Goal: Information Seeking & Learning: Learn about a topic

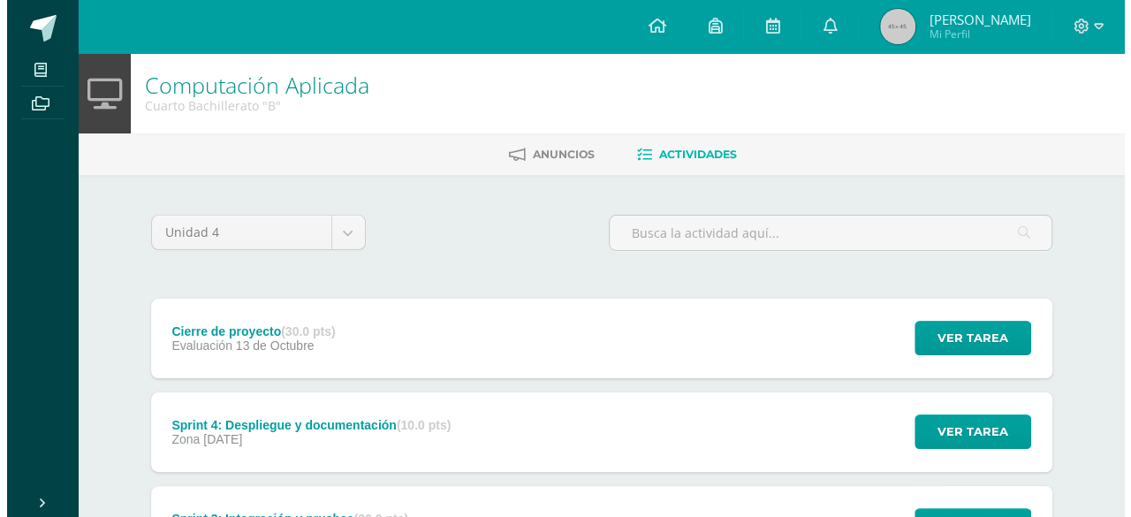
scroll to position [351, 0]
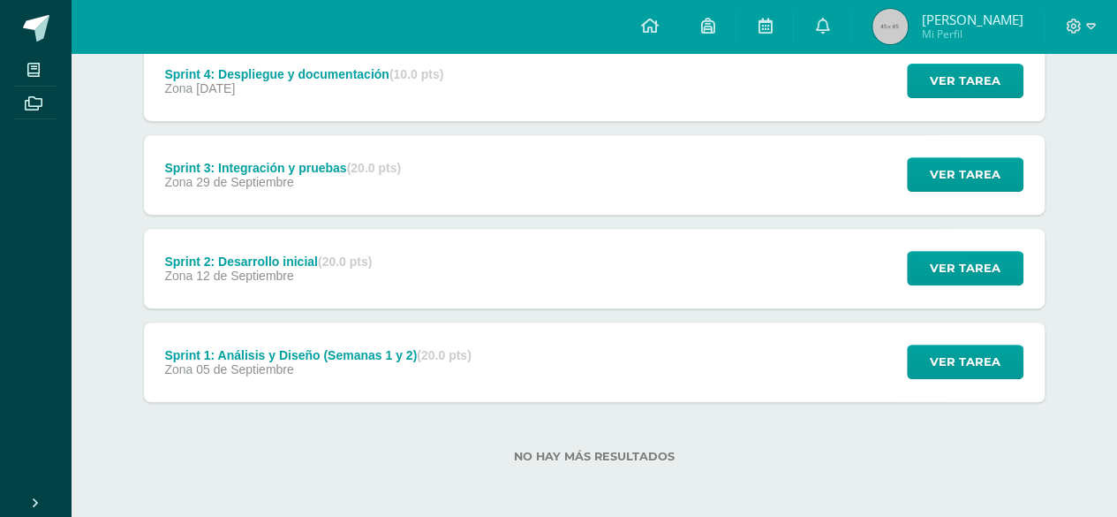
click at [1034, 353] on div "Ver tarea" at bounding box center [963, 362] width 164 height 80
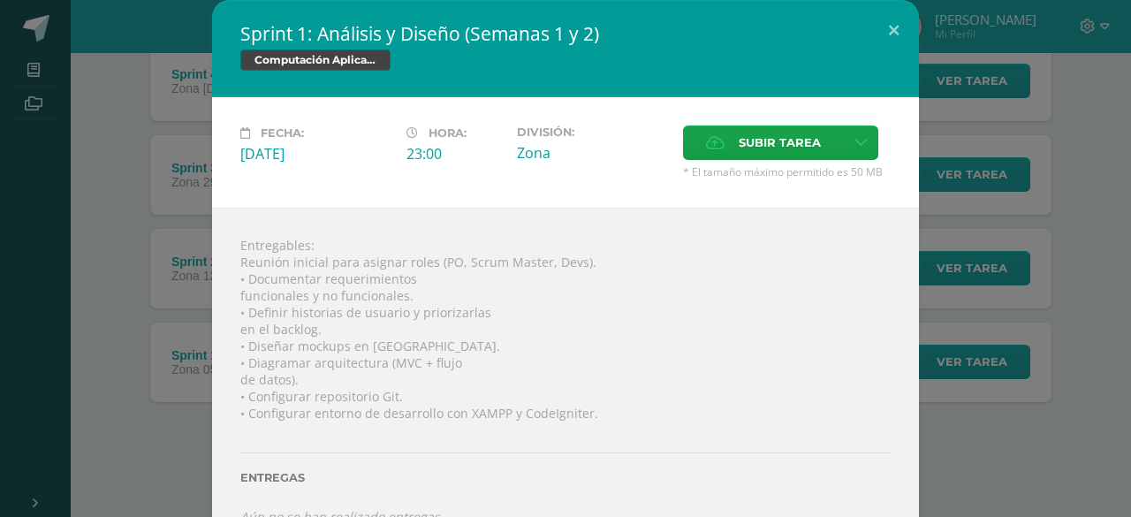
click at [1037, 314] on div "Sprint 1: Análisis y Diseño (Semanas 1 y 2) Computación Aplicada Fecha: [DATE] …" at bounding box center [565, 277] width 1117 height 554
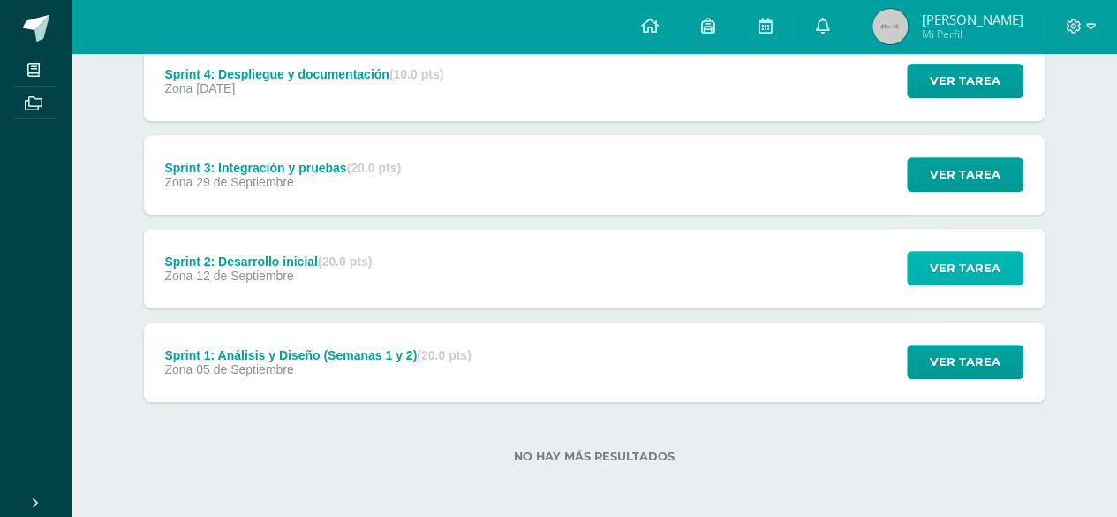
click at [982, 268] on span "Ver tarea" at bounding box center [965, 268] width 71 height 33
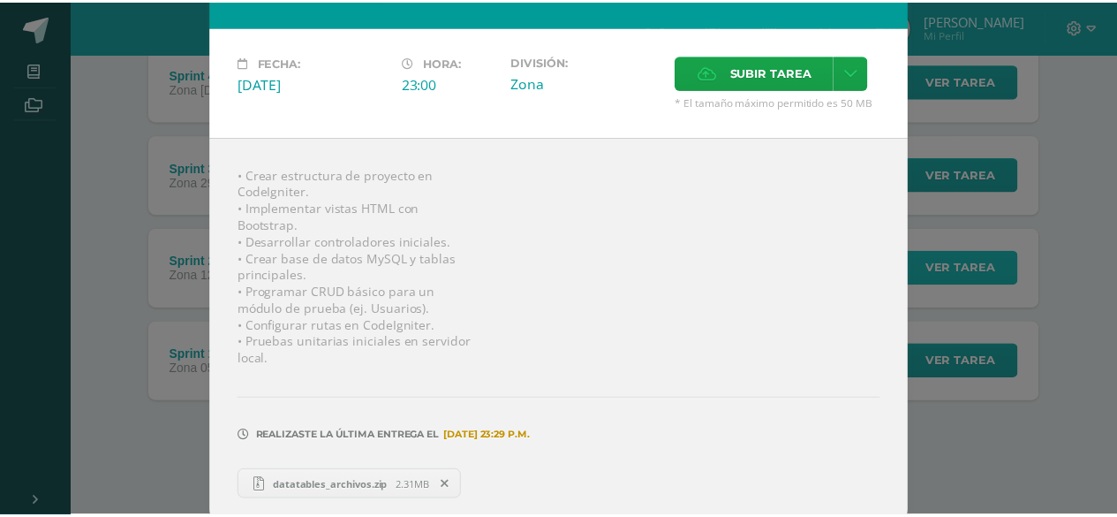
scroll to position [0, 0]
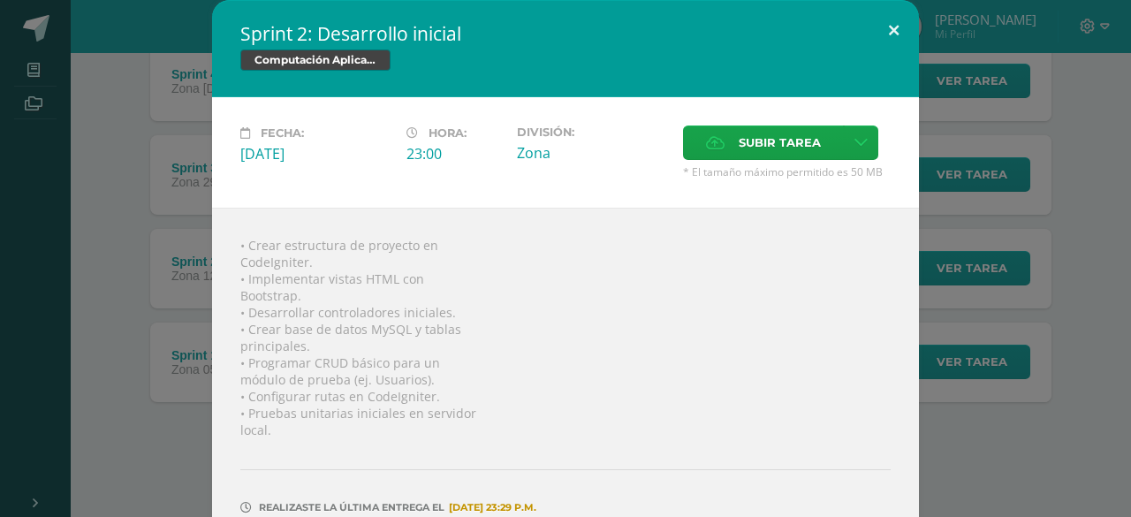
click at [887, 29] on button at bounding box center [893, 30] width 50 height 60
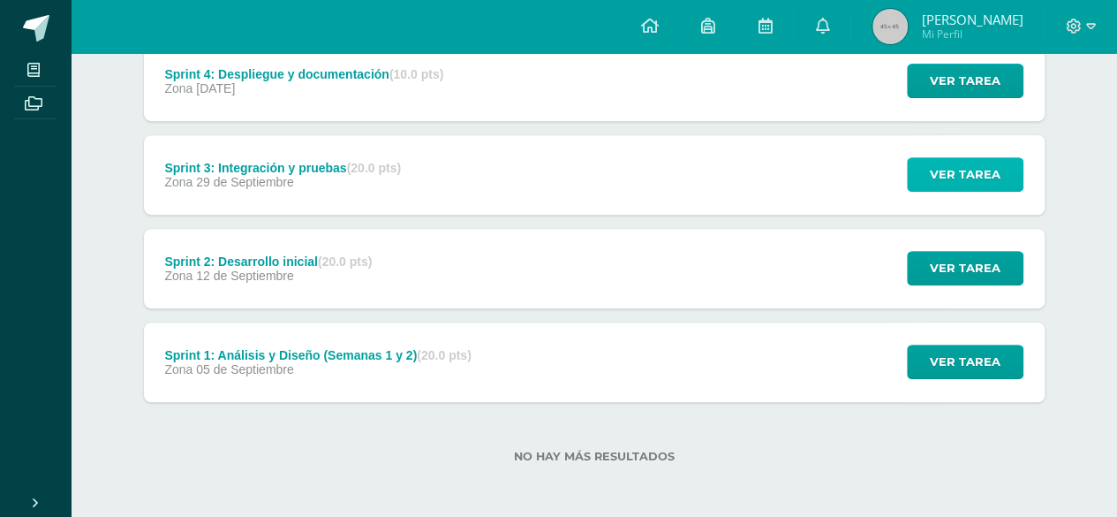
click at [967, 182] on span "Ver tarea" at bounding box center [965, 174] width 71 height 33
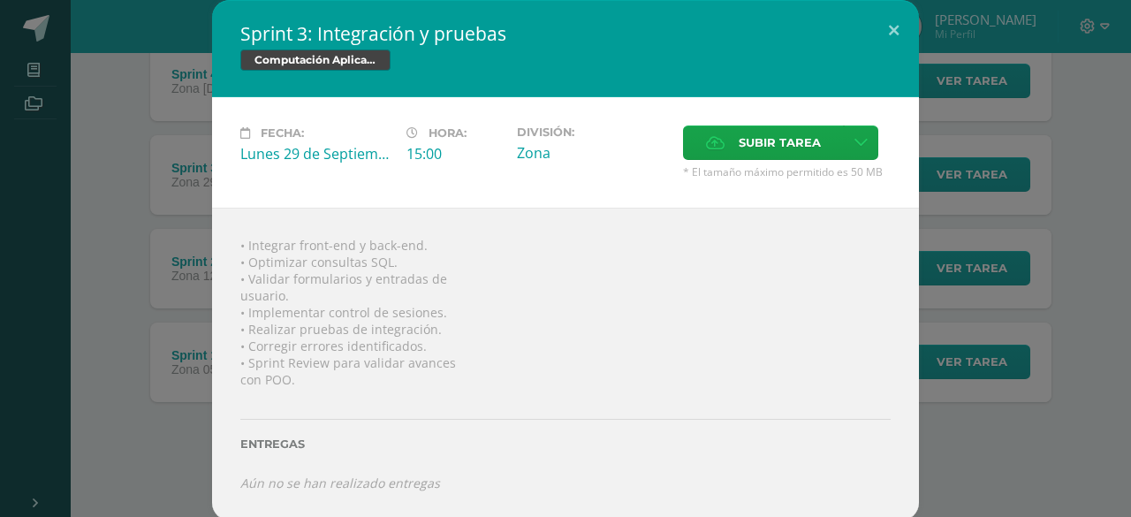
click at [951, 360] on div "Sprint 3: Integración y pruebas Computación Aplicada Fecha: [DATE] Hora: 15:00 …" at bounding box center [565, 260] width 1117 height 520
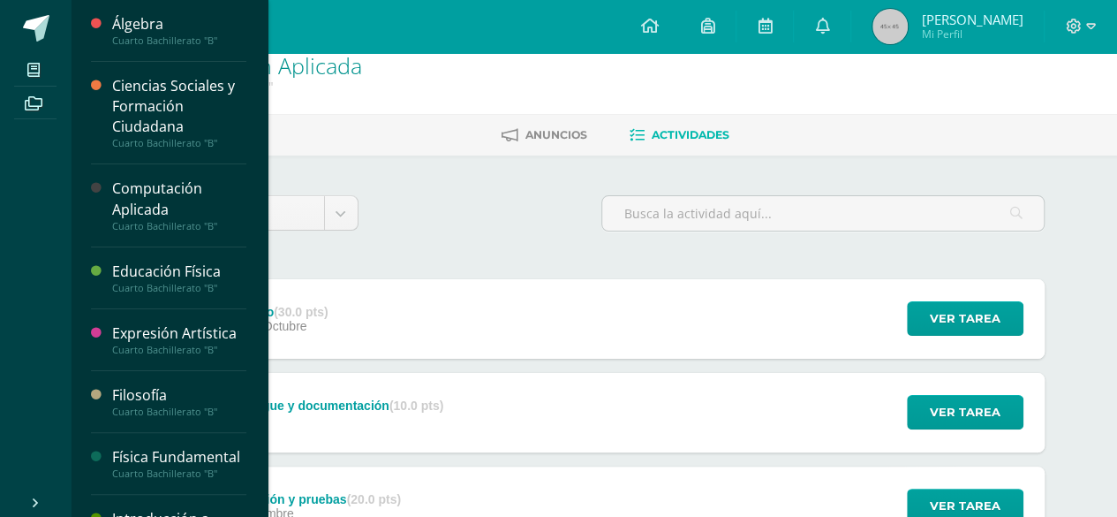
click at [127, 460] on div "Física Fundamental" at bounding box center [179, 457] width 134 height 20
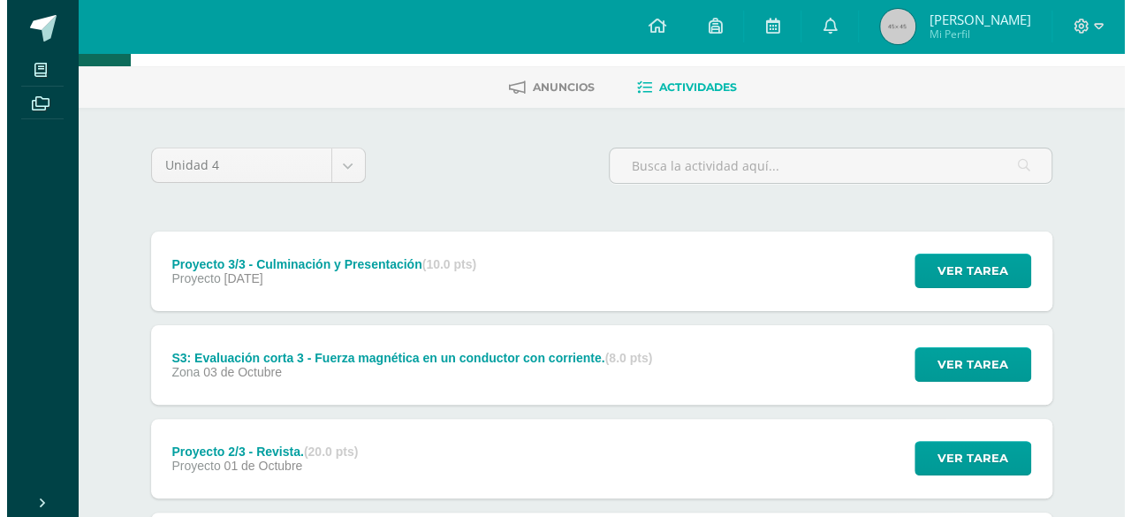
scroll to position [71, 0]
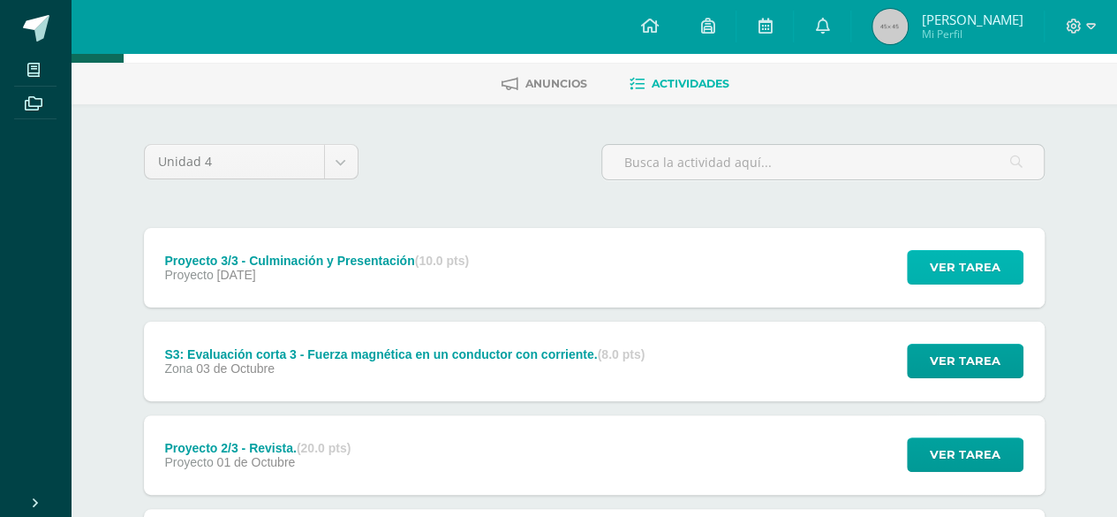
click at [936, 269] on span "Ver tarea" at bounding box center [965, 267] width 71 height 33
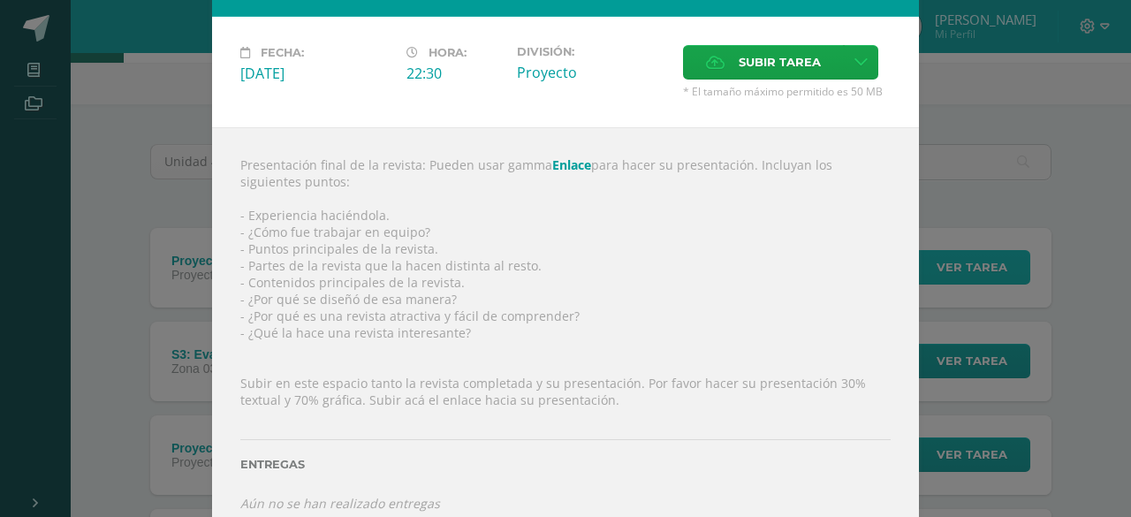
scroll to position [81, 0]
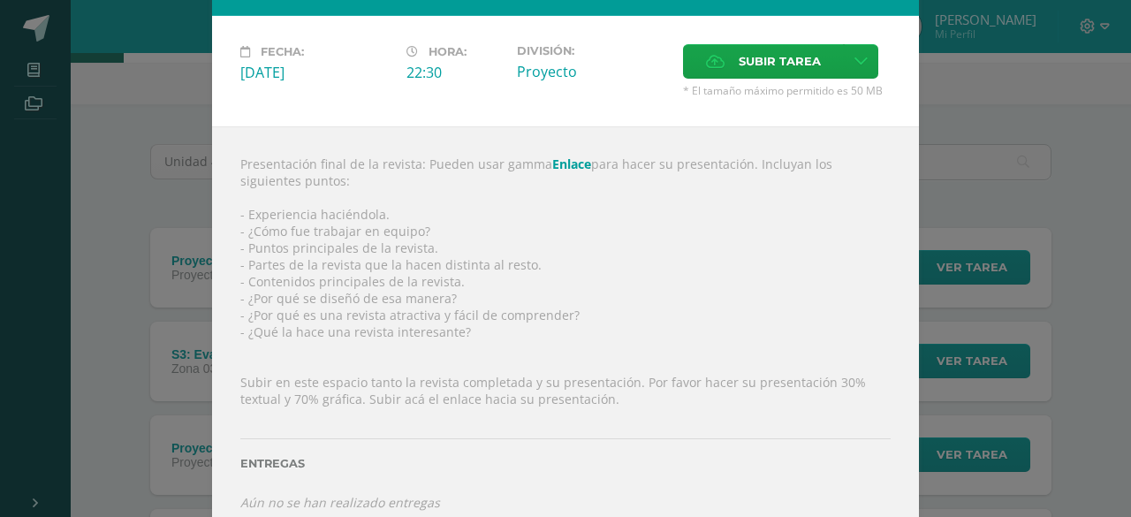
click at [563, 167] on link "Enlace" at bounding box center [571, 163] width 39 height 17
